Goal: Task Accomplishment & Management: Use online tool/utility

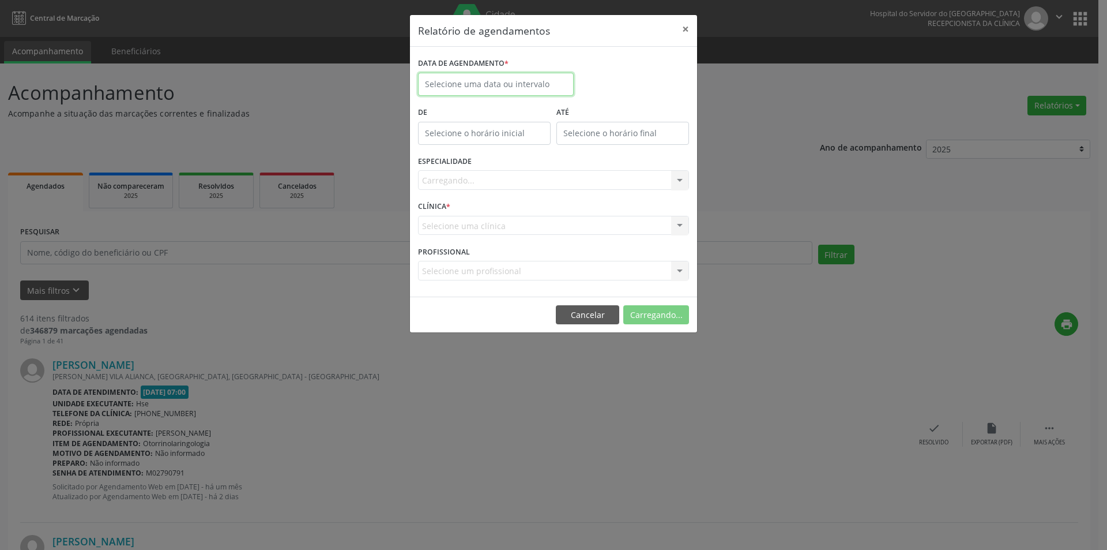
click at [470, 84] on input "text" at bounding box center [496, 84] width 156 height 23
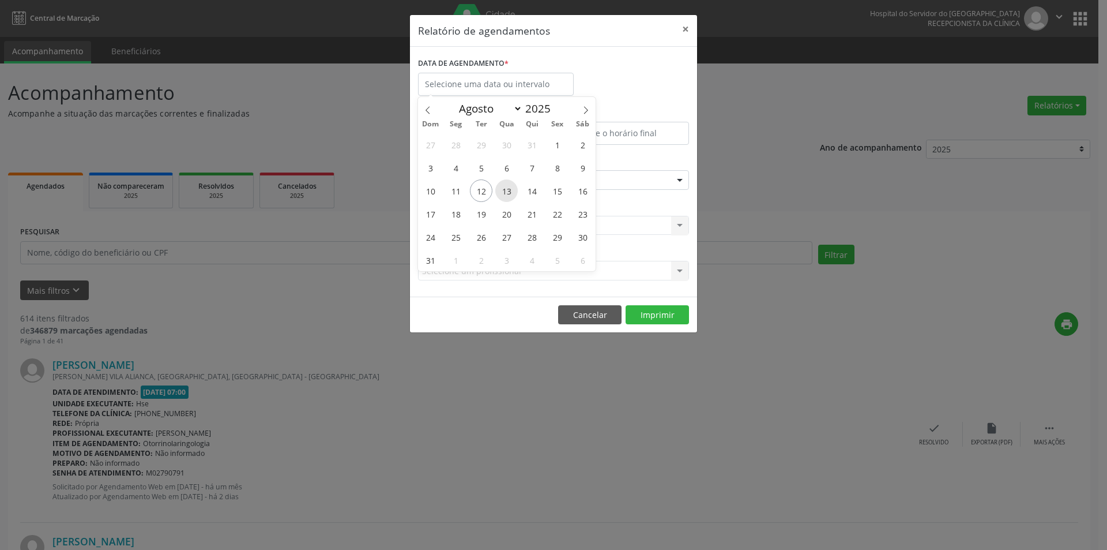
click at [507, 190] on span "13" at bounding box center [506, 190] width 22 height 22
type input "[DATE]"
click at [507, 190] on span "13" at bounding box center [506, 190] width 22 height 22
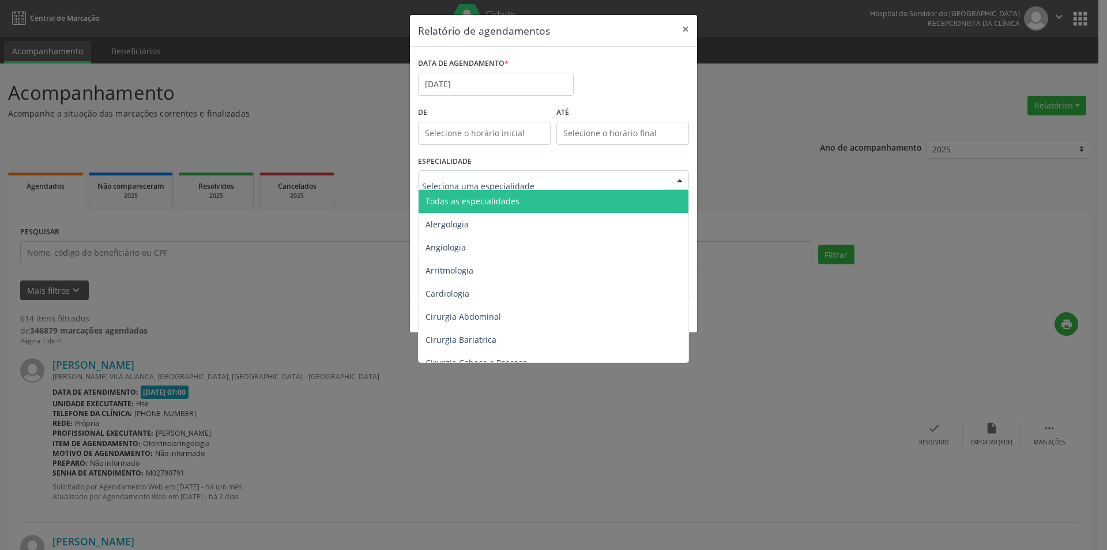
click at [496, 204] on span "Todas as especialidades" at bounding box center [473, 200] width 94 height 11
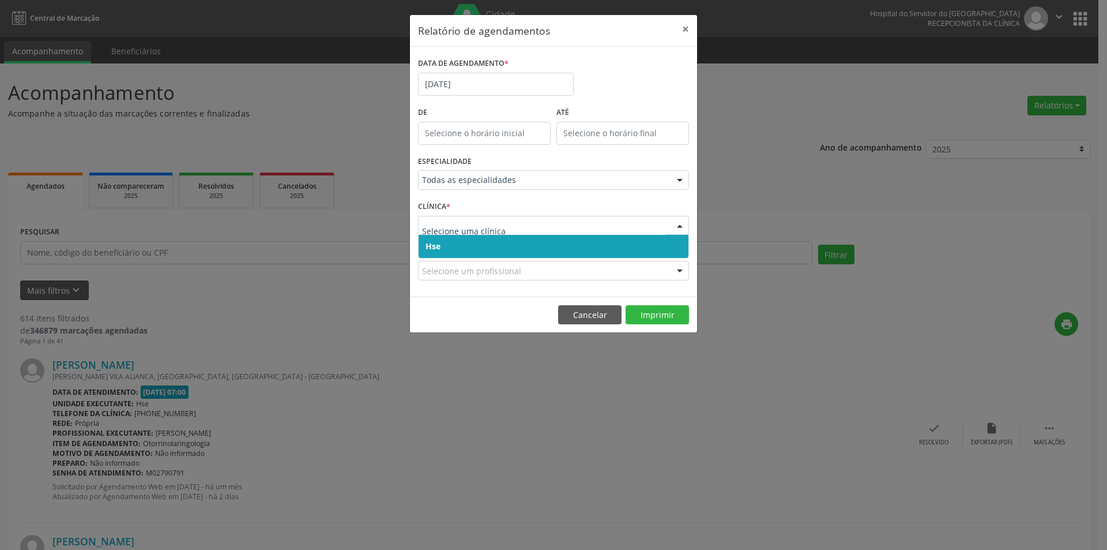
click at [476, 251] on span "Hse" at bounding box center [554, 246] width 270 height 23
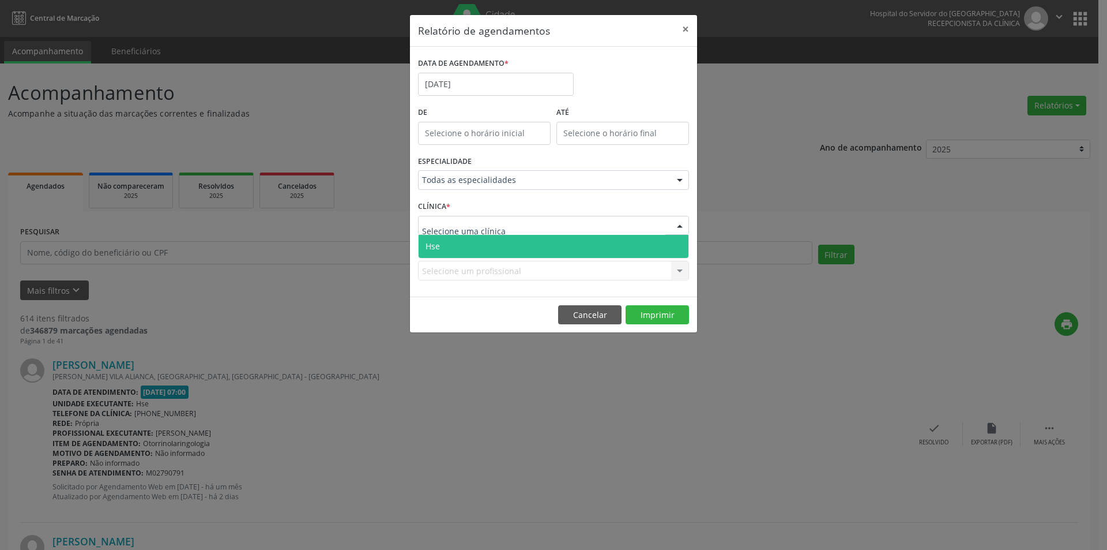
click at [467, 239] on span "Hse" at bounding box center [554, 246] width 270 height 23
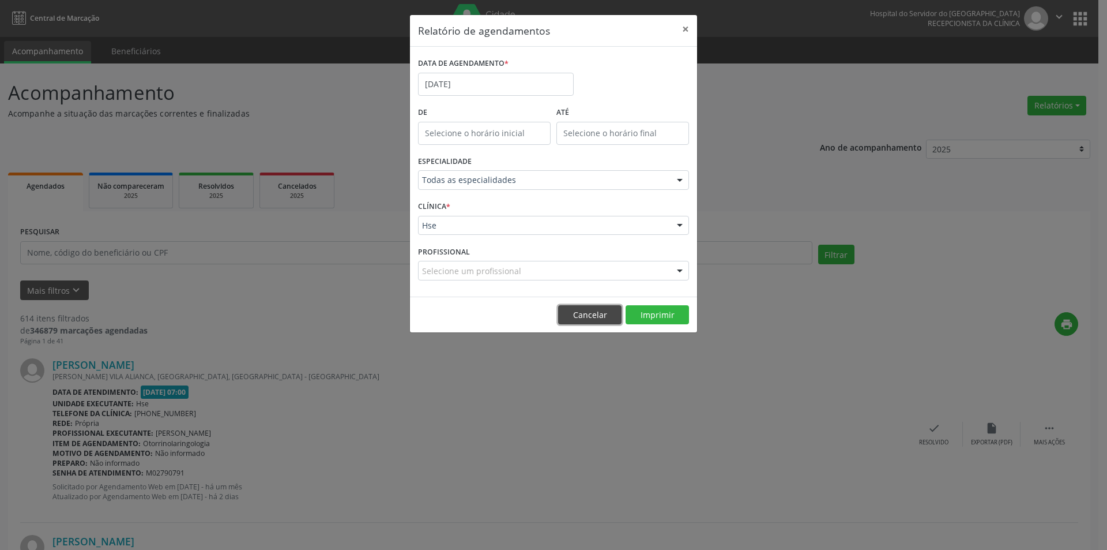
click at [587, 319] on button "Cancelar" at bounding box center [589, 315] width 63 height 20
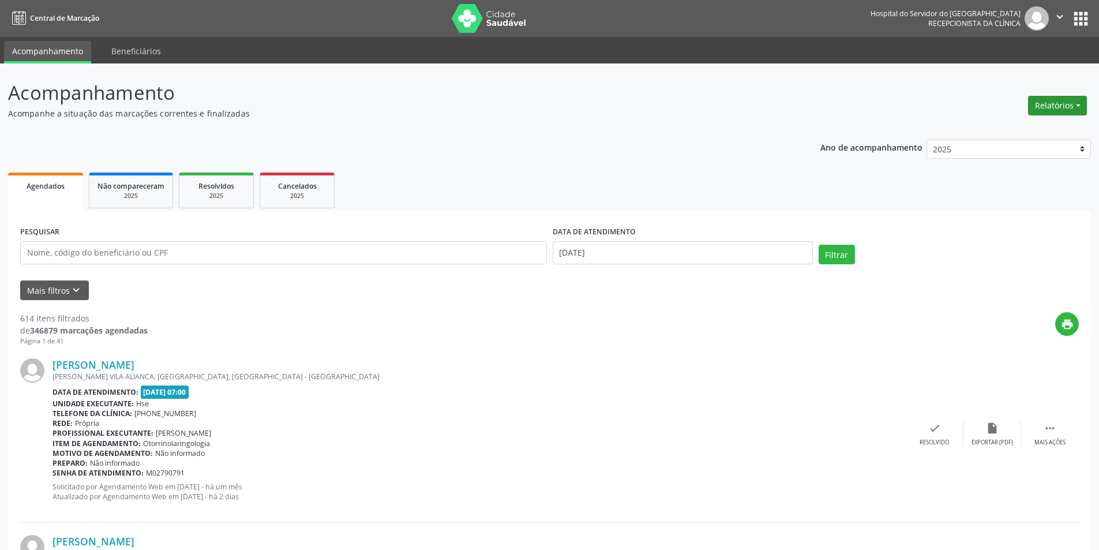
click at [1035, 105] on button "Relatórios" at bounding box center [1057, 106] width 59 height 20
click at [1014, 135] on link "Agendamentos" at bounding box center [1025, 130] width 124 height 16
select select "7"
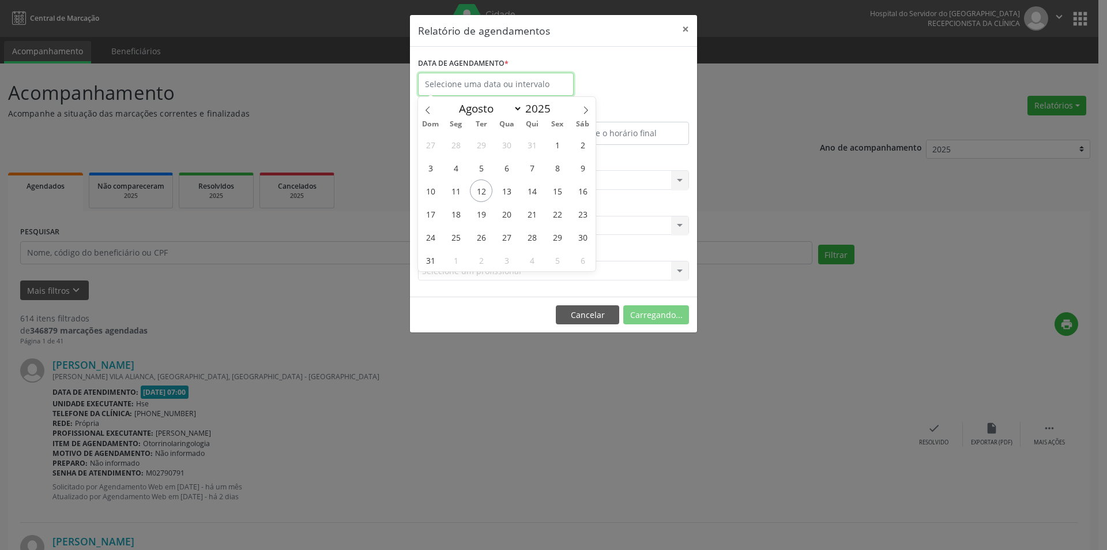
click at [493, 85] on input "text" at bounding box center [496, 84] width 156 height 23
click at [508, 194] on span "13" at bounding box center [506, 190] width 22 height 22
type input "[DATE]"
click at [508, 194] on span "13" at bounding box center [506, 190] width 22 height 22
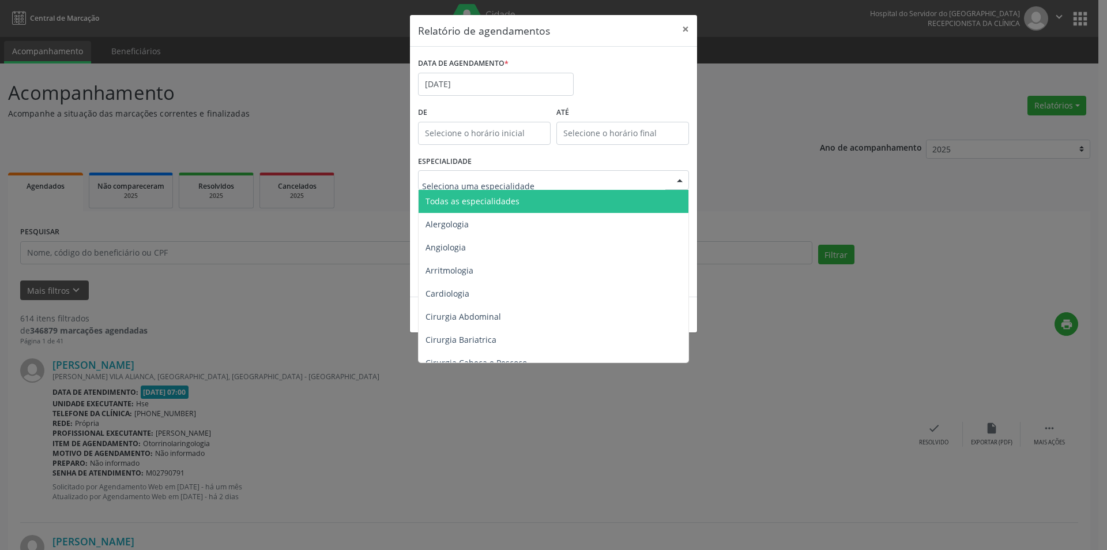
click at [503, 201] on span "Todas as especialidades" at bounding box center [473, 200] width 94 height 11
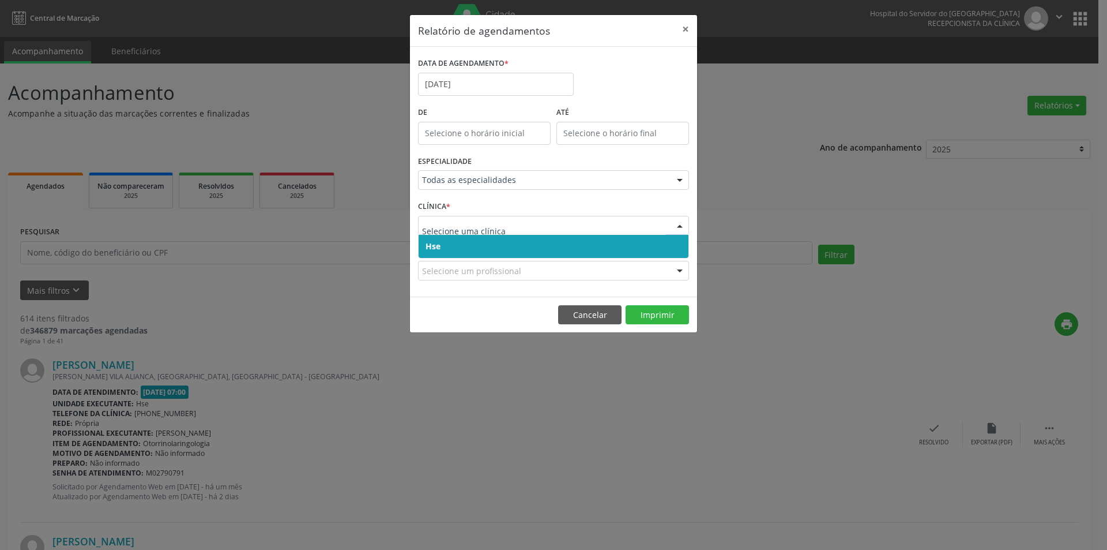
click at [469, 245] on span "Hse" at bounding box center [554, 246] width 270 height 23
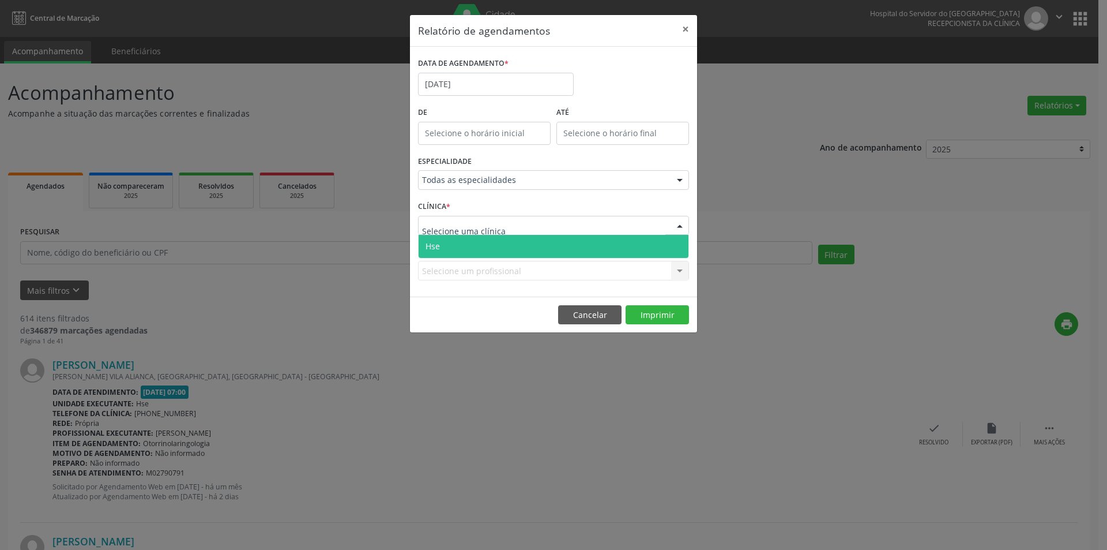
click at [477, 248] on span "Hse" at bounding box center [554, 246] width 270 height 23
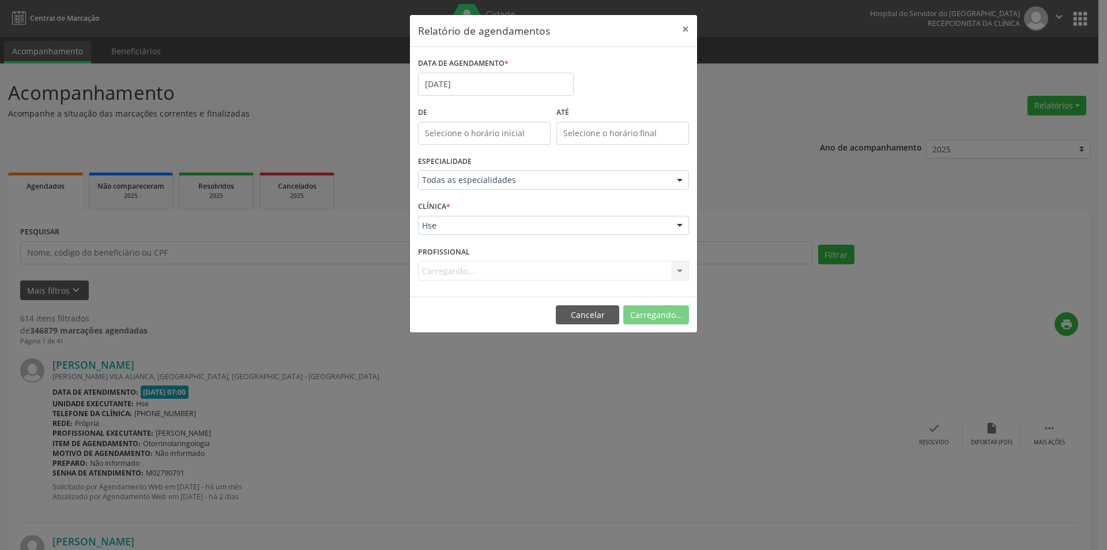
click at [447, 275] on div "Carregando... Todos os profissionais [PERSON_NAME] Interaminense Junior [PERSON…" at bounding box center [553, 271] width 271 height 20
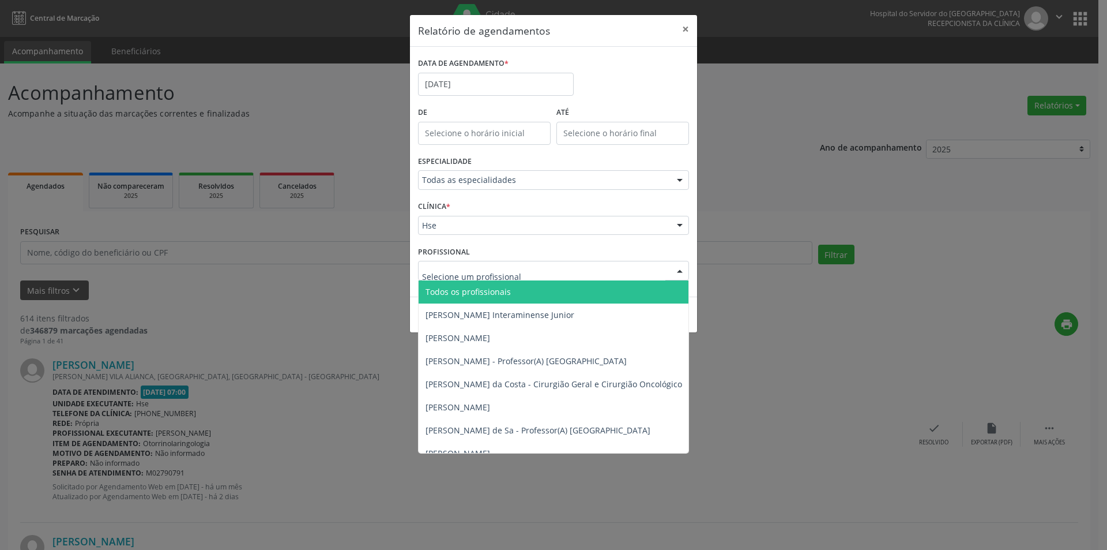
click at [493, 291] on span "Todos os profissionais" at bounding box center [468, 291] width 85 height 11
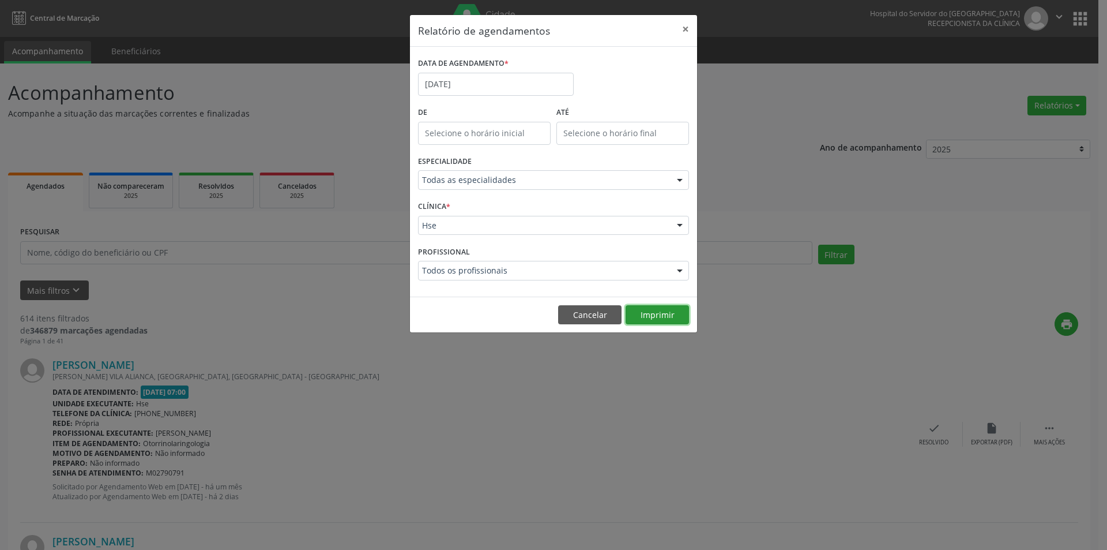
click at [647, 313] on button "Imprimir" at bounding box center [657, 315] width 63 height 20
